Goal: Obtain resource: Download file/media

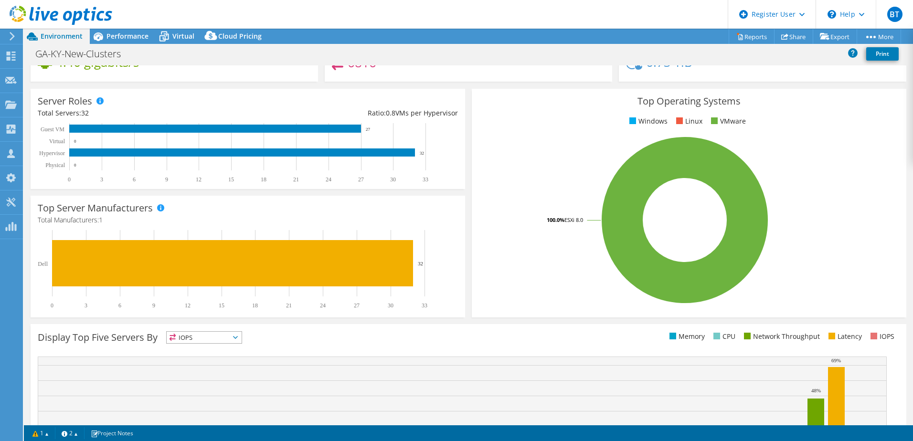
scroll to position [5, 0]
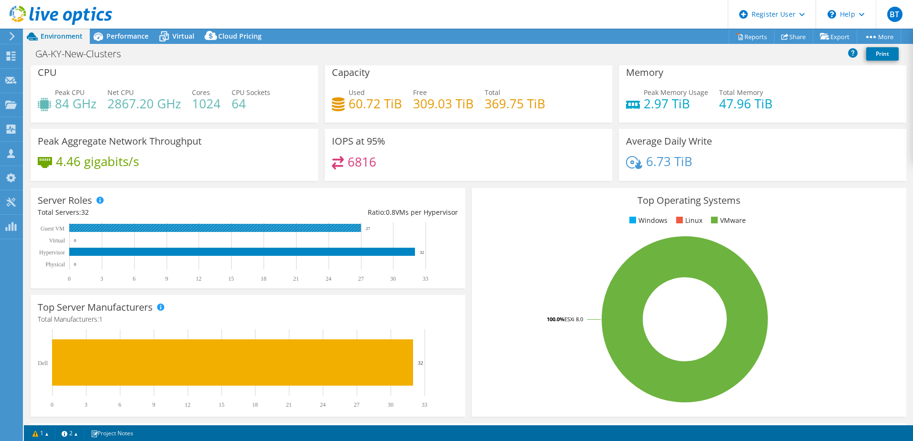
click at [351, 227] on rect at bounding box center [215, 228] width 292 height 8
click at [327, 231] on rect at bounding box center [215, 228] width 292 height 8
click at [190, 34] on span "Virtual" at bounding box center [183, 36] width 22 height 9
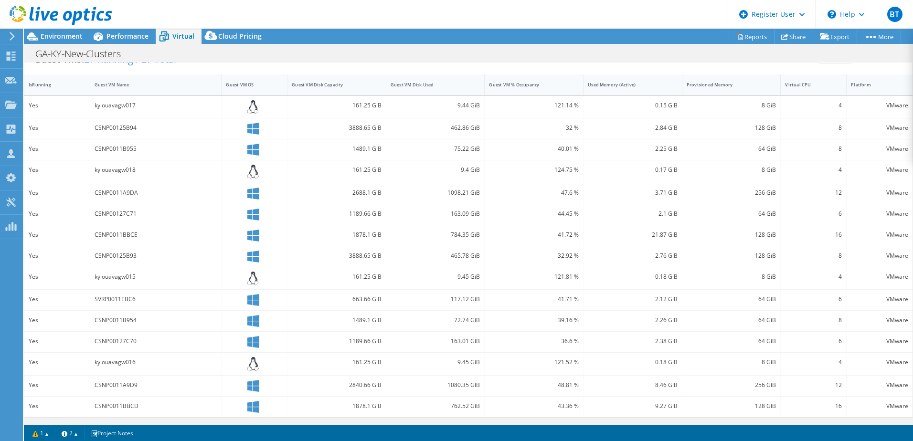
scroll to position [0, 0]
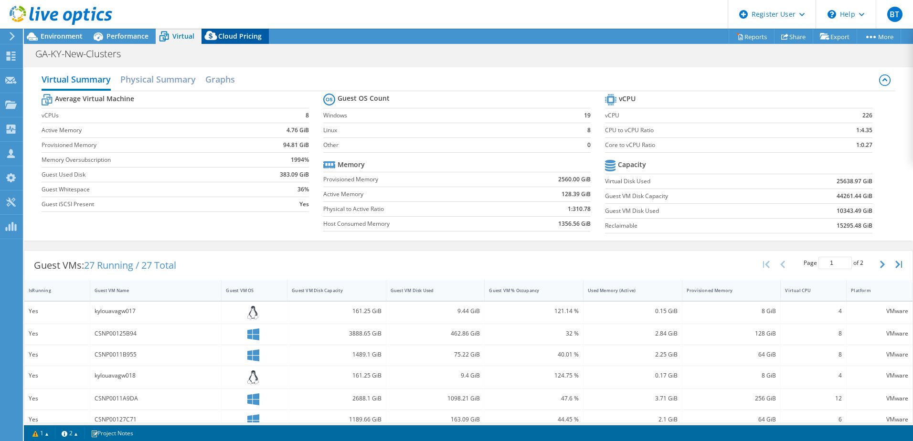
click at [242, 39] on span "Cloud Pricing" at bounding box center [239, 36] width 43 height 9
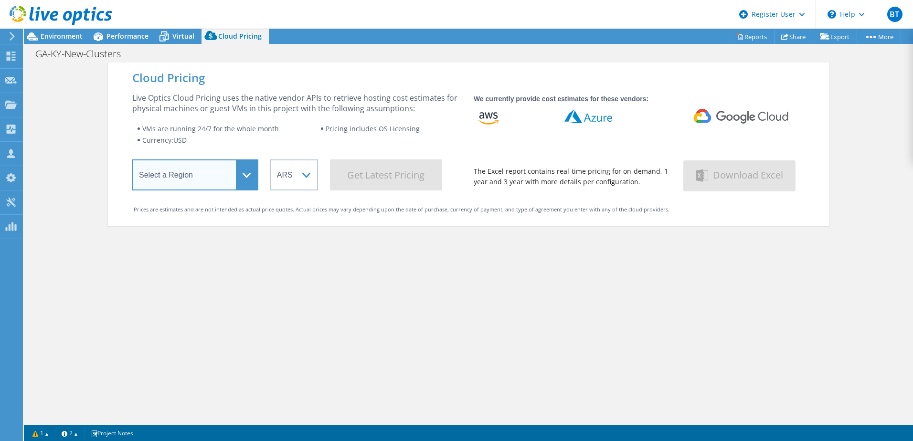
click at [236, 171] on select "Select a Region [GEOGRAPHIC_DATA] ([GEOGRAPHIC_DATA]) [GEOGRAPHIC_DATA] ([GEOGR…" at bounding box center [195, 174] width 126 height 31
select select "USEast"
click at [132, 161] on select "Select a Region [GEOGRAPHIC_DATA] ([GEOGRAPHIC_DATA]) [GEOGRAPHIC_DATA] ([GEOGR…" at bounding box center [195, 174] width 126 height 31
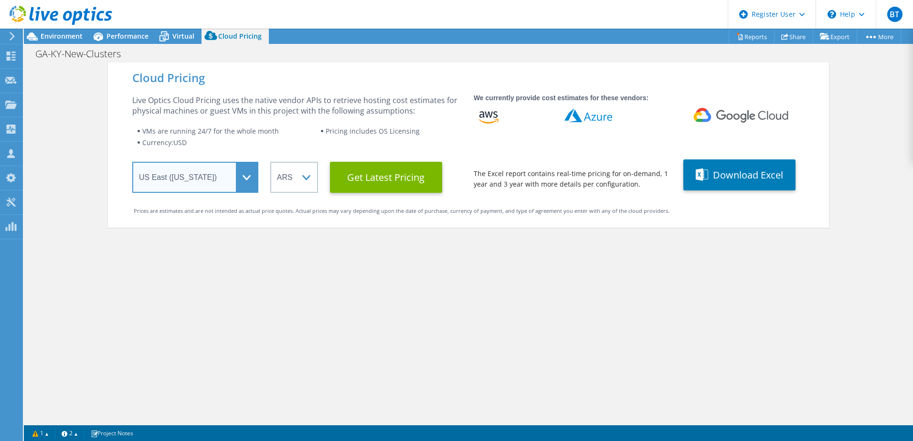
click at [250, 180] on select "Select a Region [GEOGRAPHIC_DATA] ([GEOGRAPHIC_DATA]) [GEOGRAPHIC_DATA] ([GEOGR…" at bounding box center [195, 177] width 126 height 31
click at [706, 104] on div "We currently provide cost estimates for these vendors: The Excel report contain…" at bounding box center [638, 142] width 329 height 98
click at [709, 116] on icon at bounding box center [741, 115] width 125 height 15
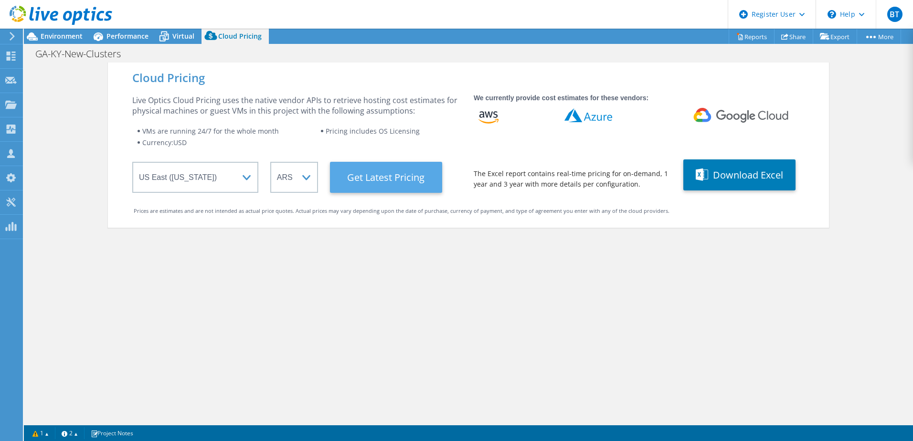
click at [397, 179] on Latest "Get Latest Pricing" at bounding box center [386, 177] width 112 height 31
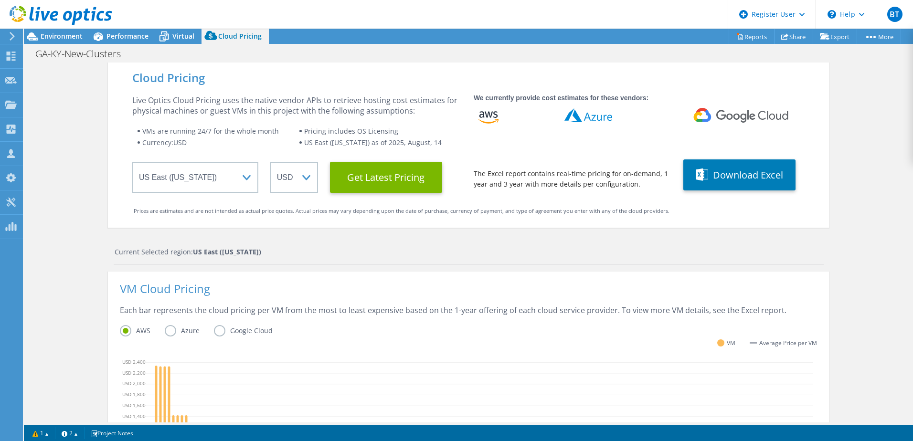
scroll to position [229, 0]
click at [825, 233] on div "Cloud Pricing Live Optics Cloud Pricing uses the native vendor APIs to retrieve…" at bounding box center [468, 381] width 721 height 637
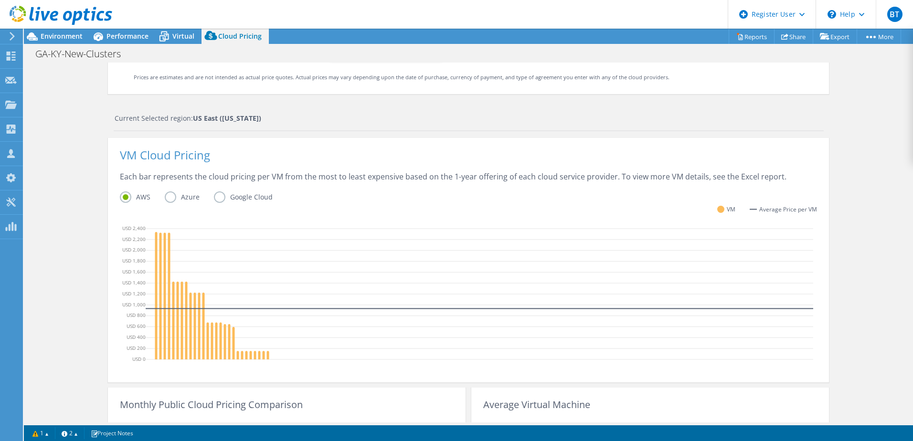
scroll to position [134, 0]
click at [216, 202] on div "AWS Azure Google Cloud" at bounding box center [468, 198] width 697 height 15
click at [216, 199] on label "Google Cloud" at bounding box center [250, 196] width 73 height 11
click at [0, 0] on input "Google Cloud" at bounding box center [0, 0] width 0 height 0
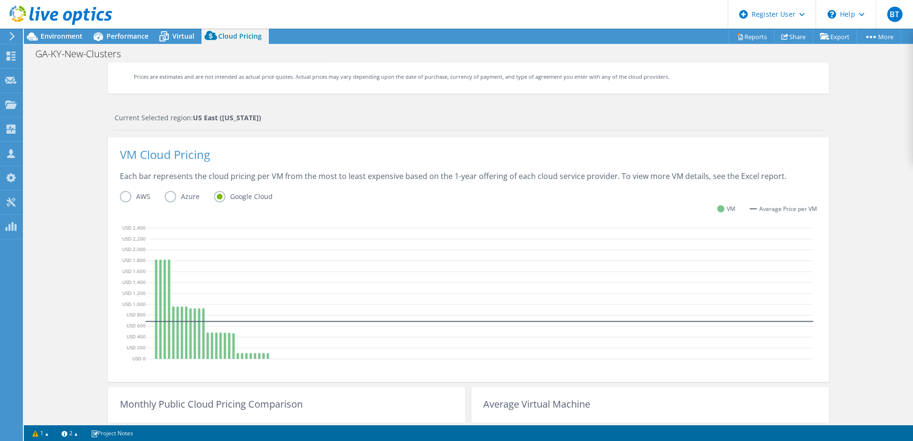
click at [171, 196] on label "Azure" at bounding box center [189, 196] width 49 height 11
click at [0, 0] on input "Azure" at bounding box center [0, 0] width 0 height 0
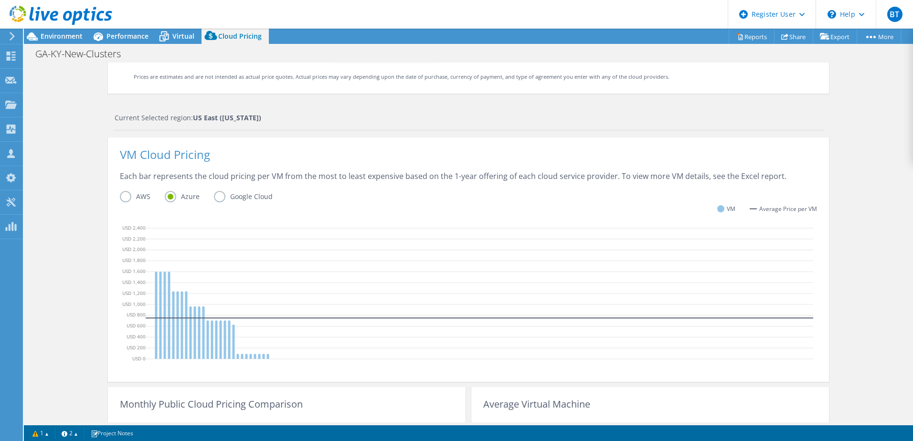
click at [124, 195] on label "AWS" at bounding box center [142, 196] width 45 height 11
click at [0, 0] on input "AWS" at bounding box center [0, 0] width 0 height 0
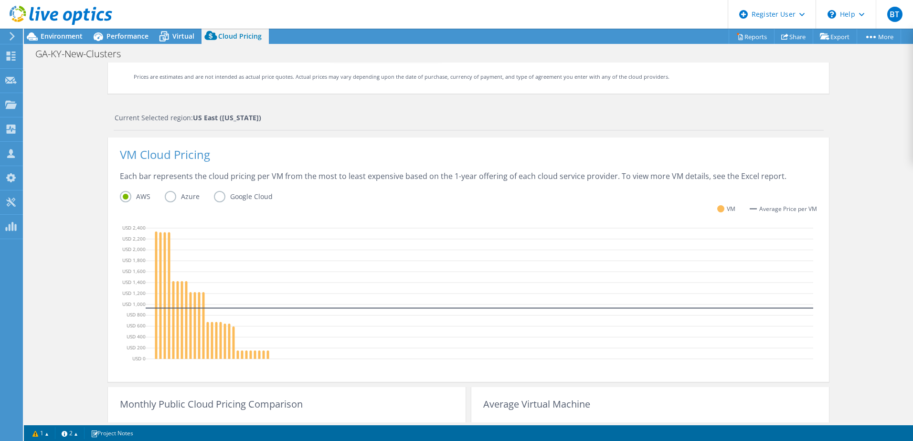
click at [216, 199] on label "Google Cloud" at bounding box center [250, 196] width 73 height 11
click at [0, 0] on input "Google Cloud" at bounding box center [0, 0] width 0 height 0
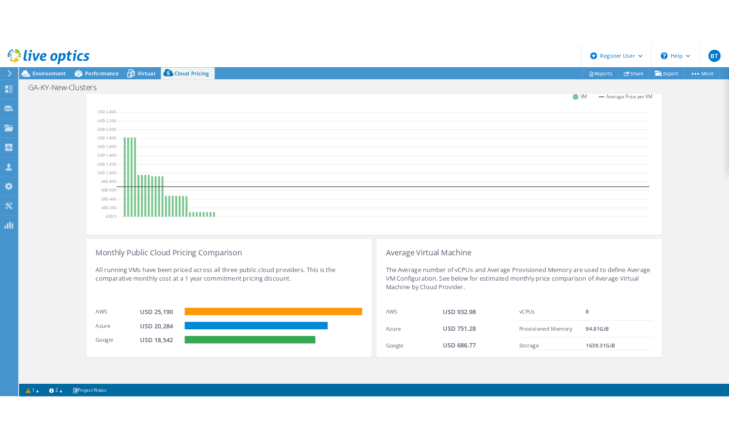
scroll to position [0, 0]
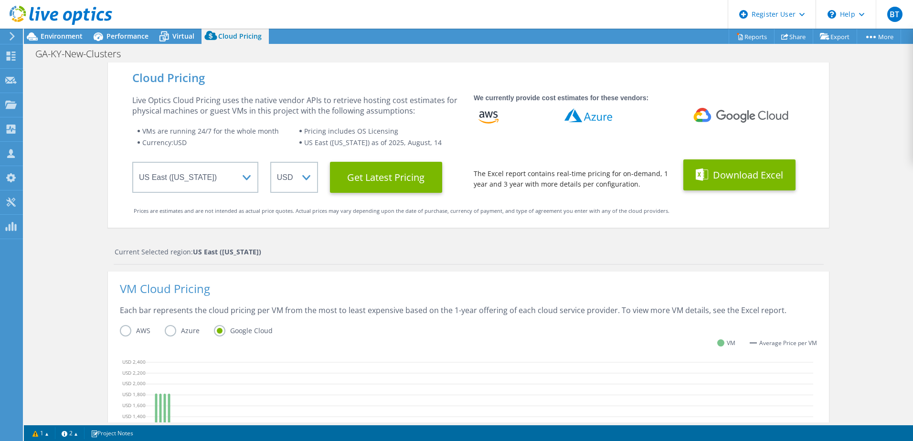
click at [714, 169] on button "Download Excel" at bounding box center [739, 174] width 112 height 31
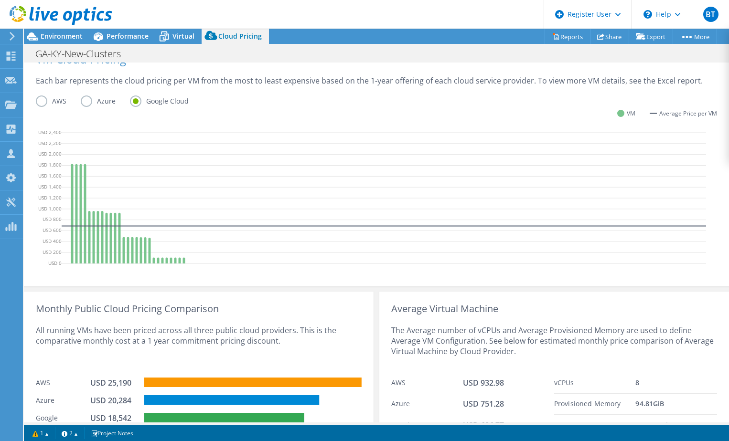
scroll to position [291, 0]
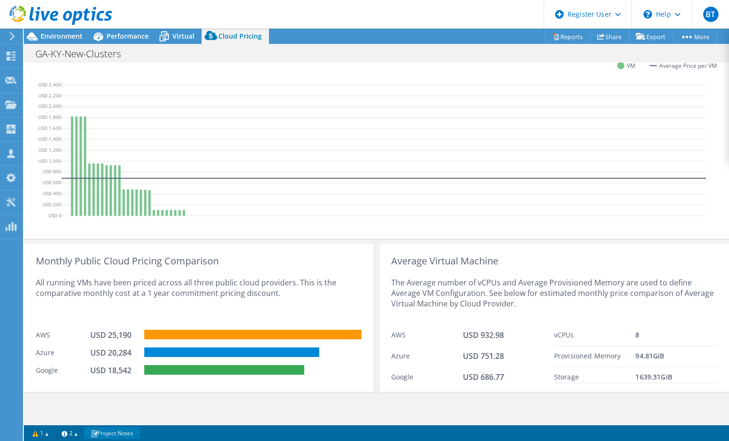
click at [113, 436] on link "Project Notes" at bounding box center [112, 433] width 56 height 12
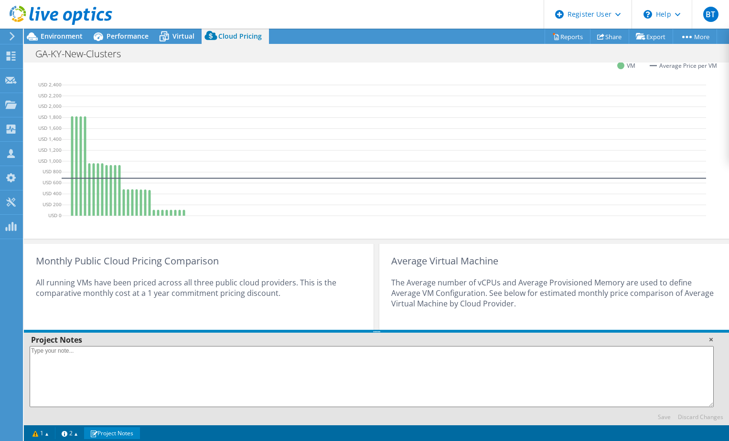
click at [710, 339] on link at bounding box center [711, 340] width 10 height 10
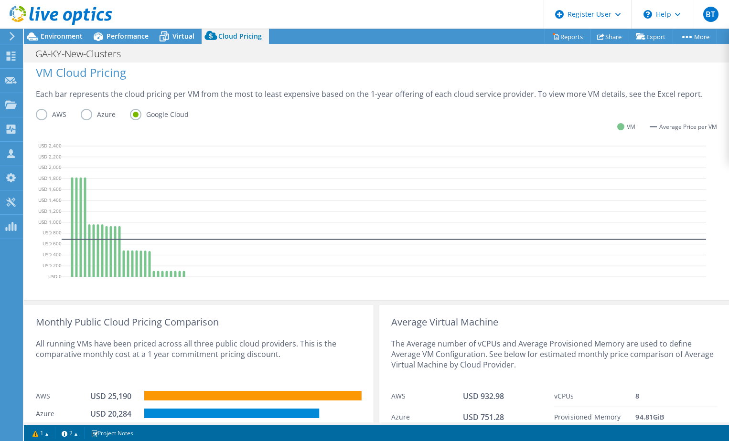
scroll to position [243, 0]
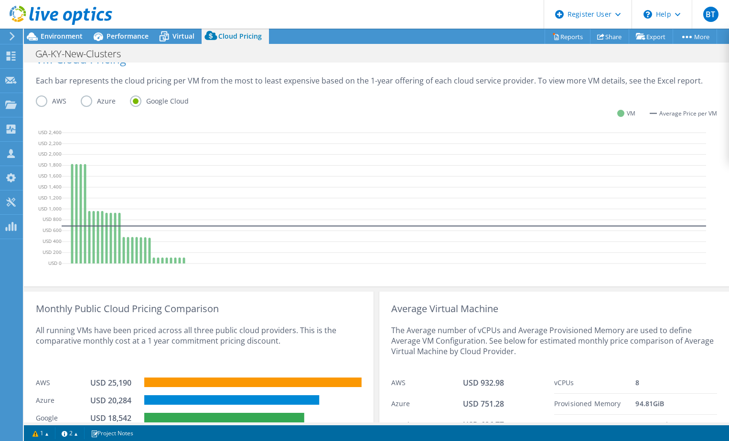
click at [85, 102] on label "Azure" at bounding box center [105, 100] width 49 height 11
click at [0, 0] on input "Azure" at bounding box center [0, 0] width 0 height 0
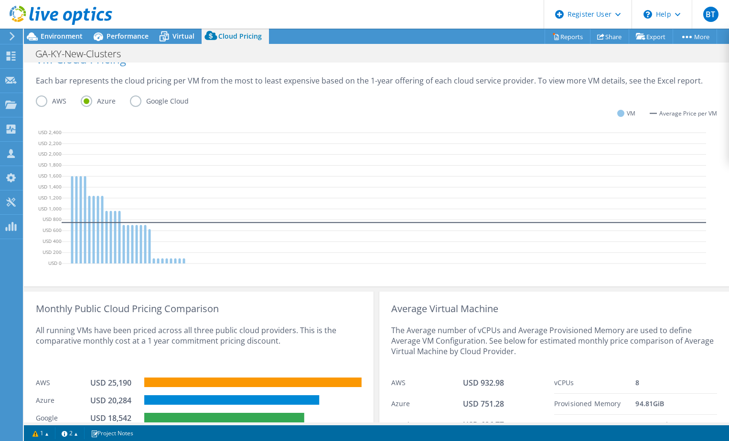
click at [41, 102] on label "AWS" at bounding box center [58, 100] width 45 height 11
click at [0, 0] on input "AWS" at bounding box center [0, 0] width 0 height 0
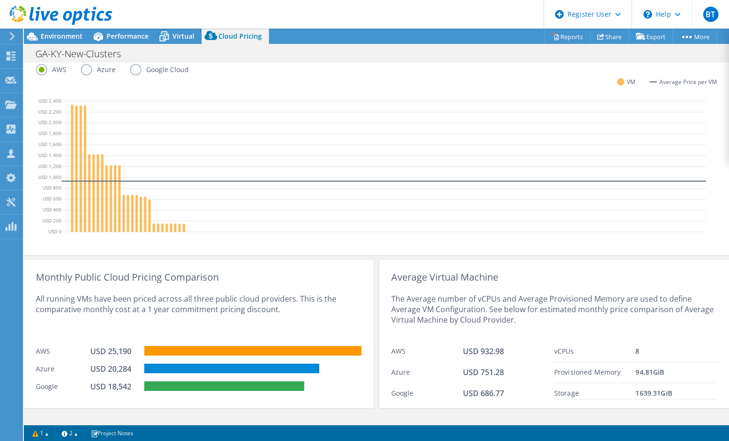
scroll to position [291, 0]
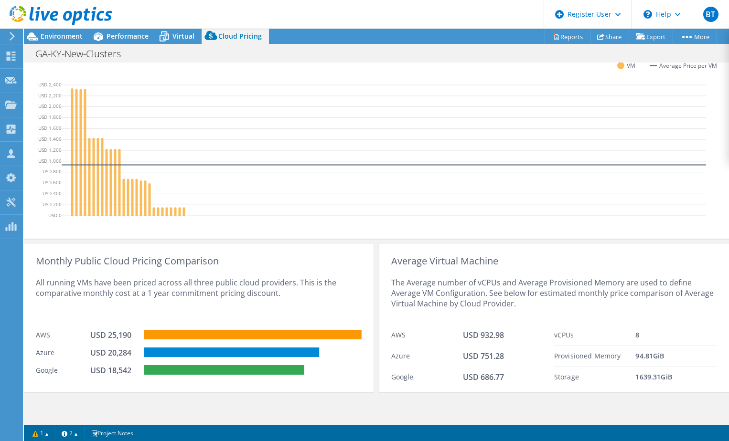
click at [290, 313] on div "All running VMs have been priced across all three public cloud providers. This …" at bounding box center [199, 295] width 326 height 59
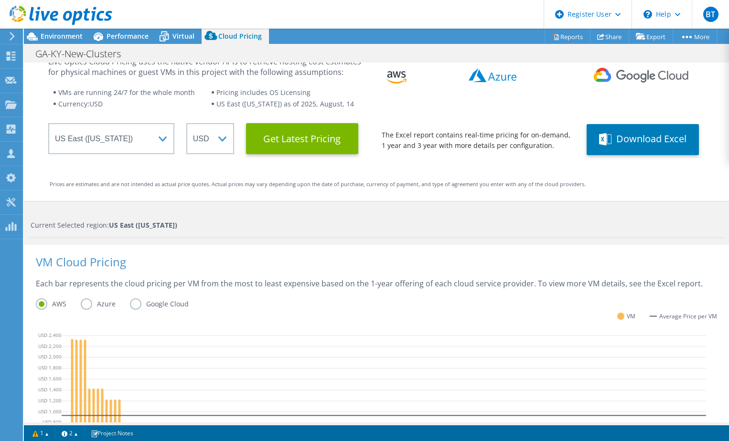
scroll to position [0, 0]
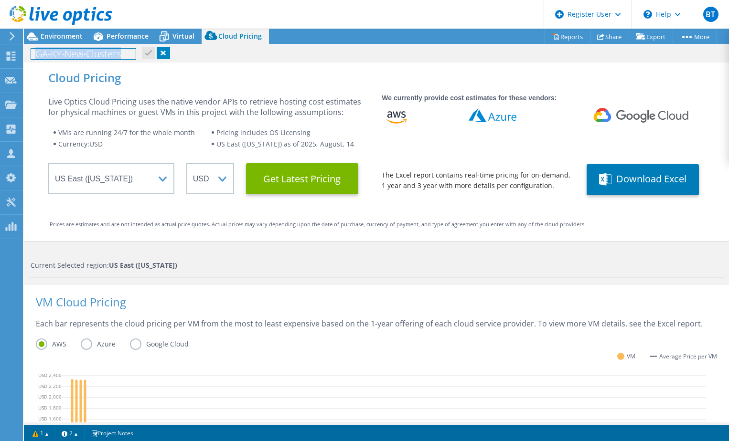
drag, startPoint x: 34, startPoint y: 53, endPoint x: 121, endPoint y: 52, distance: 86.9
click at [121, 52] on h1 "GA-KY-New-Clusters" at bounding box center [83, 54] width 105 height 11
copy h1 "GA-KY-New-Clusters"
click at [81, 34] on span "Environment" at bounding box center [62, 36] width 42 height 9
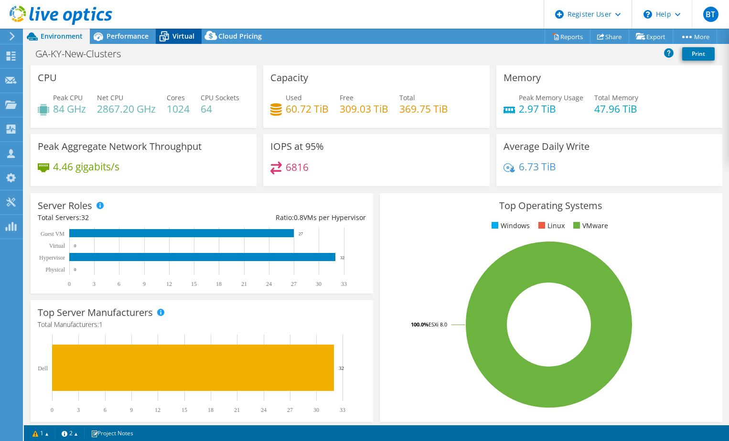
click at [174, 36] on span "Virtual" at bounding box center [183, 36] width 22 height 9
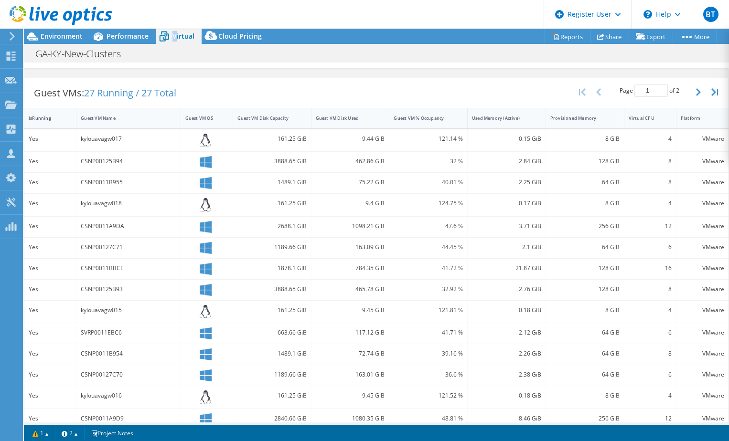
scroll to position [206, 0]
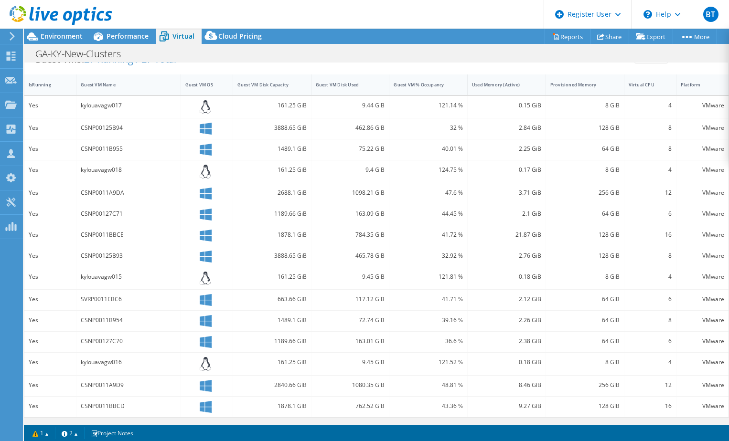
click at [107, 149] on div "CSNP0011B955" at bounding box center [128, 149] width 95 height 11
copy div "CSNP0011B955"
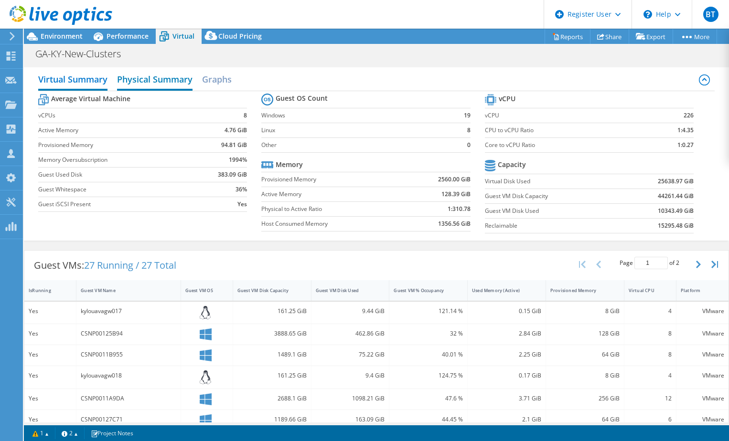
click at [144, 80] on h2 "Physical Summary" at bounding box center [154, 80] width 75 height 21
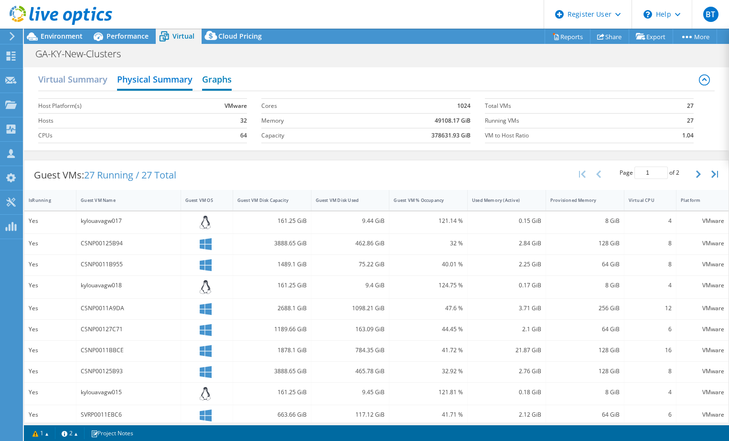
click at [204, 82] on h2 "Graphs" at bounding box center [217, 80] width 30 height 21
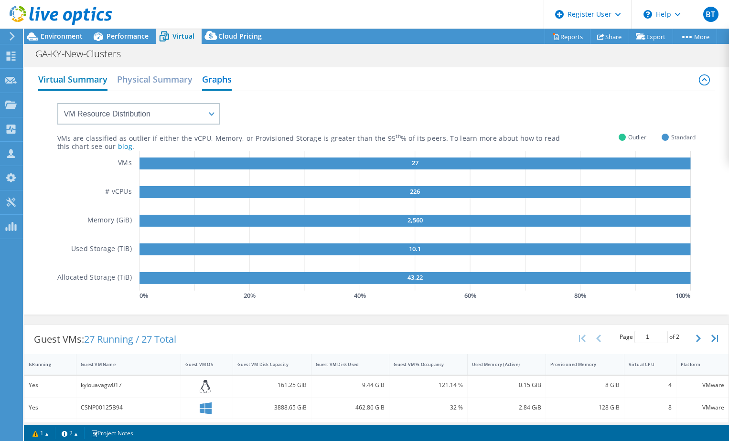
click at [49, 80] on h2 "Virtual Summary" at bounding box center [72, 80] width 69 height 21
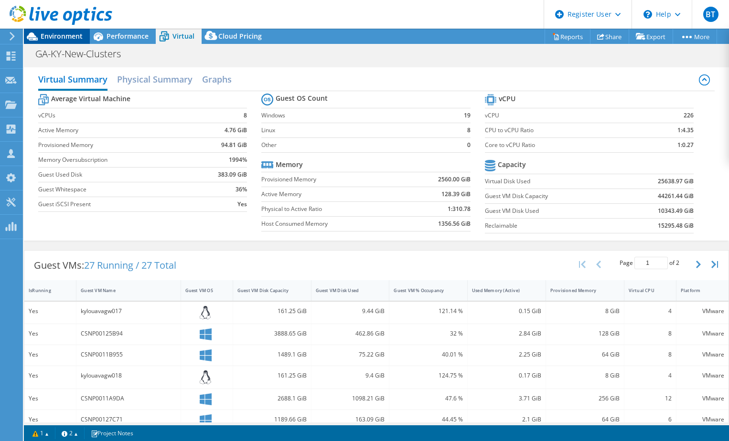
click at [74, 36] on span "Environment" at bounding box center [62, 36] width 42 height 9
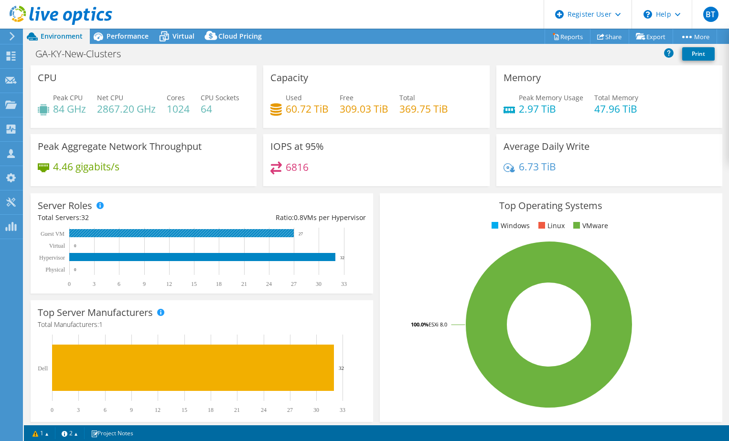
click at [87, 237] on rect at bounding box center [181, 233] width 224 height 8
click at [36, 283] on div "Server Roles Physical Servers represent bare metal servers that were targets of…" at bounding box center [202, 243] width 342 height 100
click at [128, 287] on rect at bounding box center [200, 258] width 324 height 60
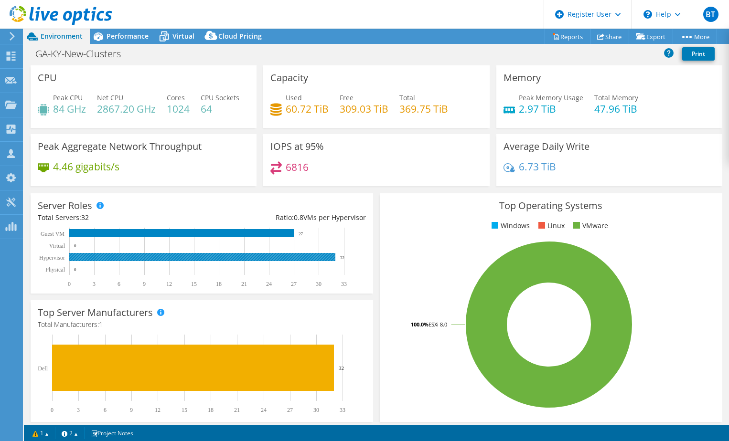
click at [117, 261] on rect at bounding box center [202, 257] width 266 height 8
click at [588, 231] on li "VMware" at bounding box center [589, 226] width 37 height 11
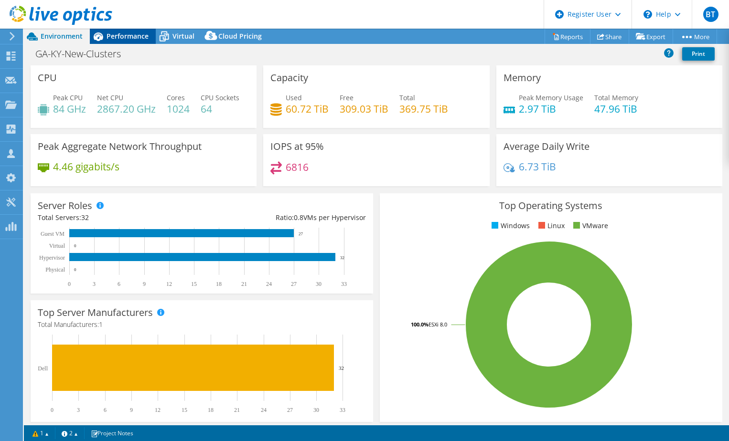
click at [113, 35] on span "Performance" at bounding box center [127, 36] width 42 height 9
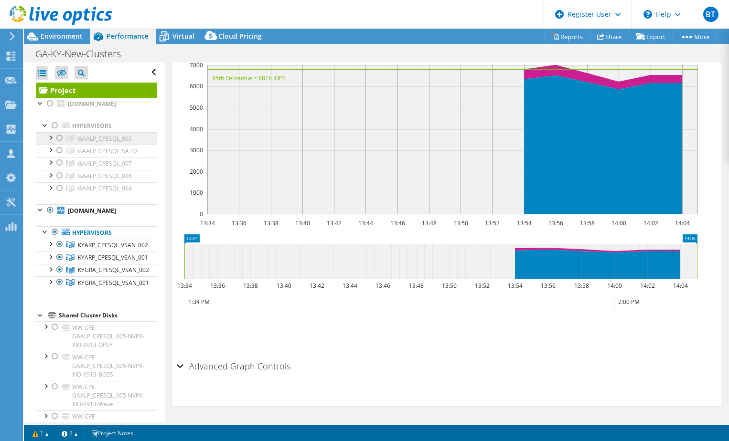
click at [110, 142] on span "GAALP_CPESQL_005" at bounding box center [105, 139] width 54 height 8
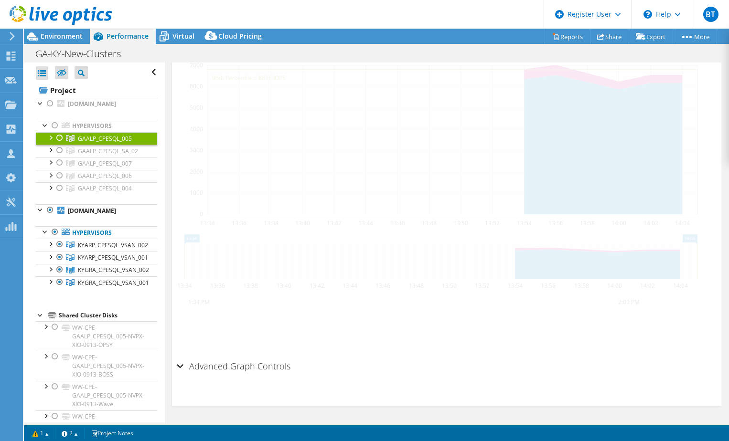
scroll to position [191, 0]
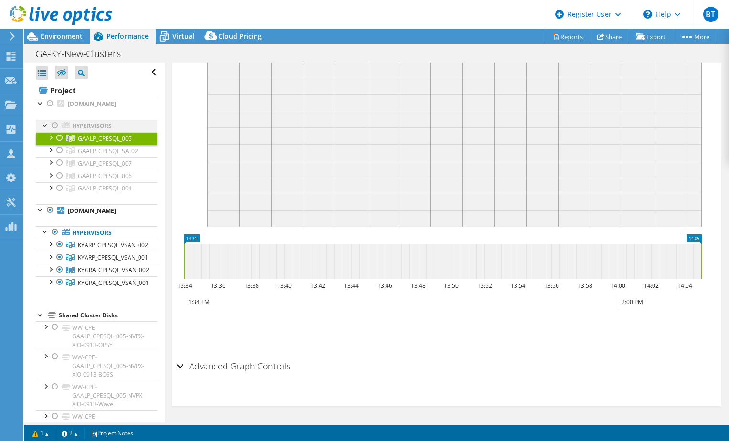
click at [42, 127] on div at bounding box center [46, 125] width 10 height 10
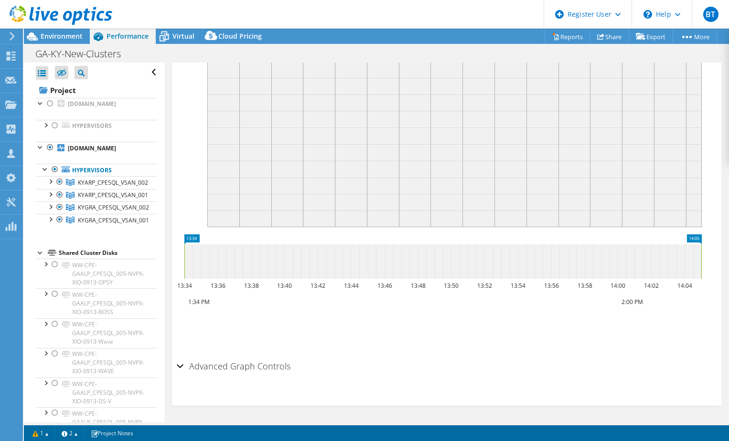
click at [40, 251] on div at bounding box center [41, 252] width 10 height 10
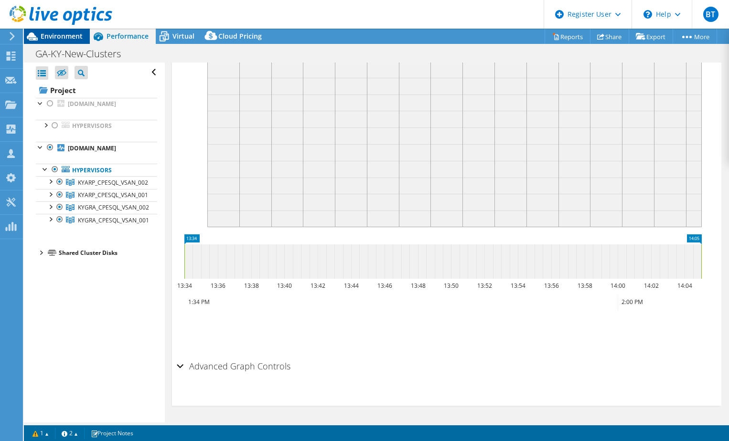
click at [49, 37] on span "Environment" at bounding box center [62, 36] width 42 height 9
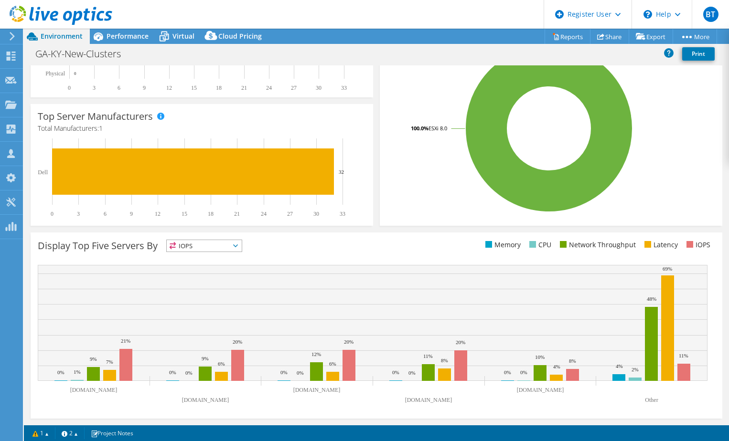
scroll to position [0, 0]
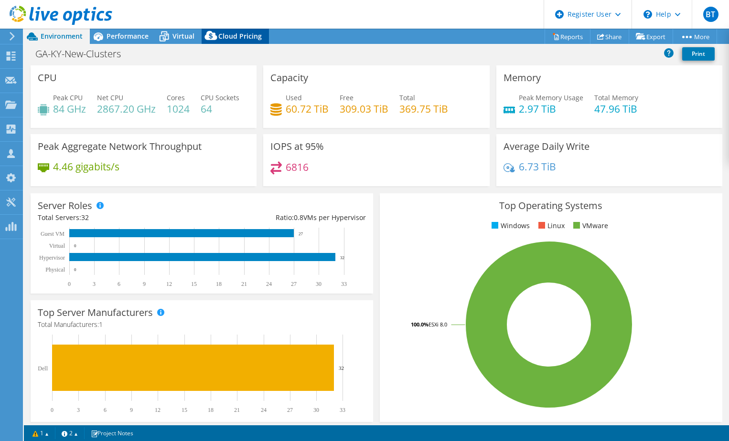
click at [240, 38] on span "Cloud Pricing" at bounding box center [239, 36] width 43 height 9
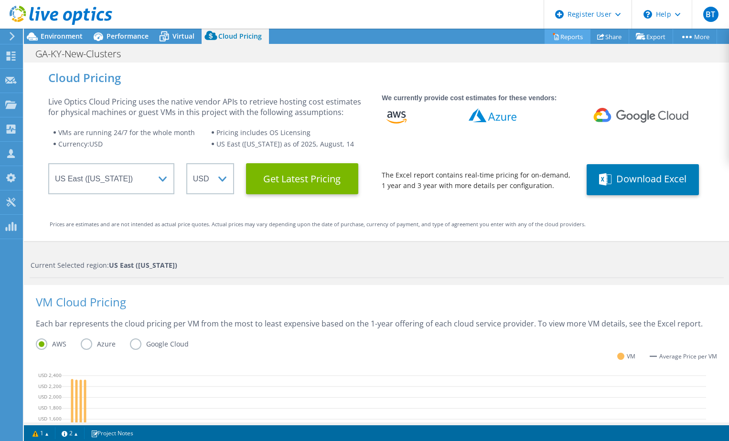
click at [555, 38] on link "Reports" at bounding box center [567, 36] width 46 height 15
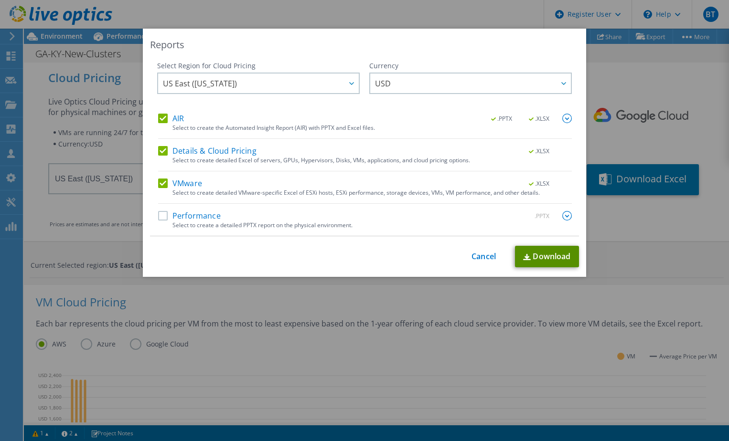
click at [550, 251] on link "Download" at bounding box center [547, 256] width 64 height 21
click at [481, 255] on link "Cancel" at bounding box center [483, 256] width 24 height 9
